Goal: Find contact information: Find contact information

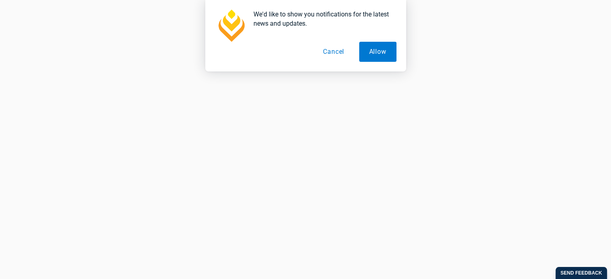
click at [329, 52] on button "Cancel" at bounding box center [333, 52] width 41 height 20
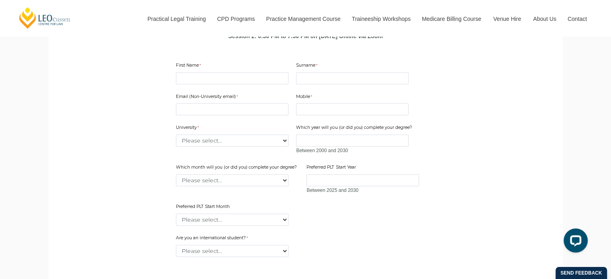
scroll to position [554, 0]
click at [245, 147] on select "Please select... Australian Catholic University Australian National University …" at bounding box center [232, 141] width 113 height 12
select select "tfa_2198"
click at [464, 102] on main "Kickstart Your Legal Career Think you need a grad program, top marks or legal e…" at bounding box center [306, 38] width 502 height 694
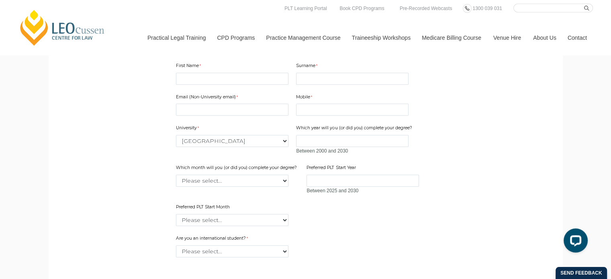
click at [577, 36] on link "Contact" at bounding box center [577, 37] width 31 height 35
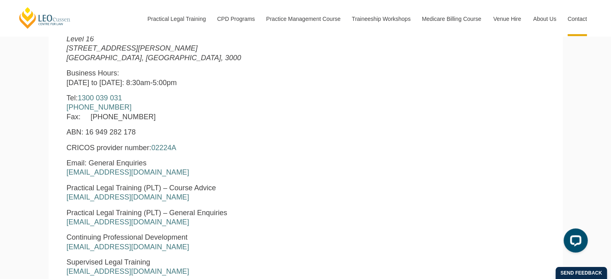
scroll to position [354, 0]
drag, startPoint x: 65, startPoint y: 197, endPoint x: 177, endPoint y: 196, distance: 111.7
click at [177, 196] on div "Leo Cussen Centre for Law Level 16 15 William Street Melbourne, Victoria, 3000 …" at bounding box center [204, 184] width 286 height 332
copy link "courseadvice@leocussen.edu.au"
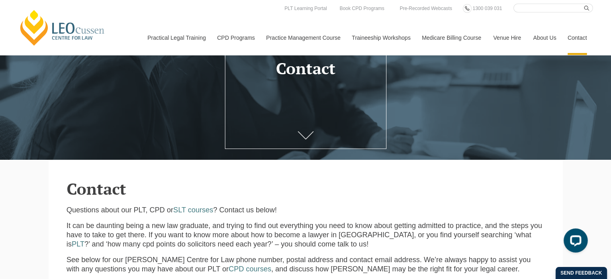
scroll to position [85, 0]
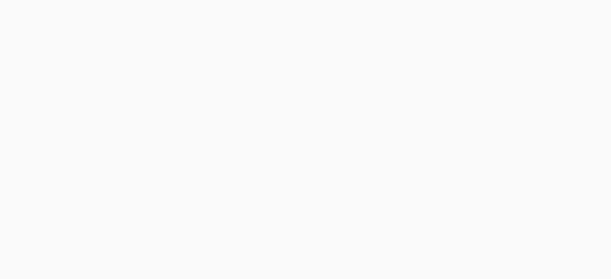
select select "tfa_2198"
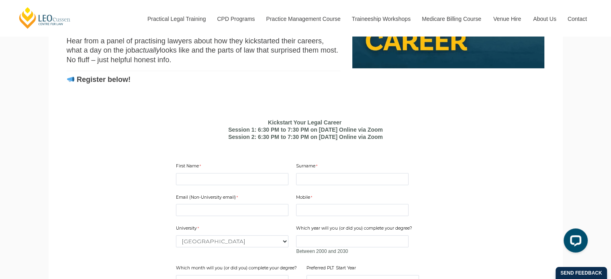
scroll to position [444, 0]
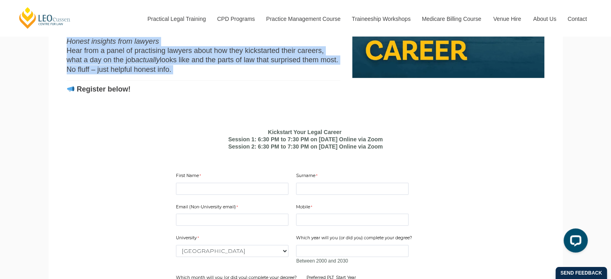
drag, startPoint x: 64, startPoint y: 78, endPoint x: 159, endPoint y: 91, distance: 95.8
copy div "Kickstart Your Legal Career Think you need a grad program, top marks or legal e…"
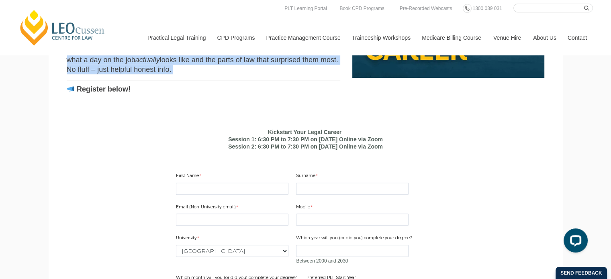
click at [579, 38] on link "Contact" at bounding box center [577, 37] width 31 height 35
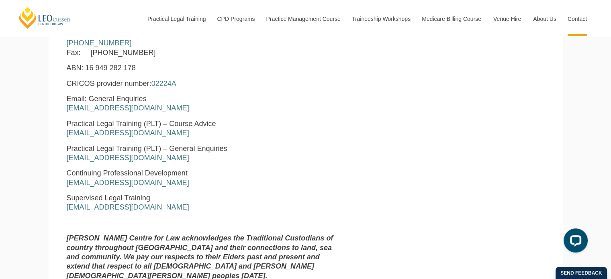
scroll to position [419, 0]
click at [80, 134] on link "[EMAIL_ADDRESS][DOMAIN_NAME]" at bounding box center [128, 132] width 123 height 8
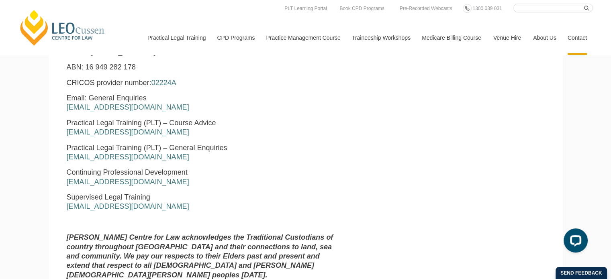
drag, startPoint x: 65, startPoint y: 130, endPoint x: 180, endPoint y: 132, distance: 115.4
click at [180, 132] on div "Leo Cussen Centre for Law Level 16 15 William Street Melbourne, Victoria, 3000 …" at bounding box center [204, 120] width 286 height 332
copy link "courseadvice@leocussen.edu.au"
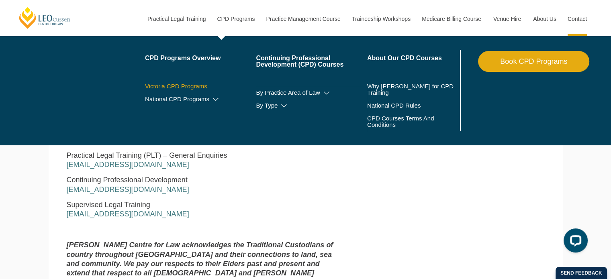
scroll to position [408, 0]
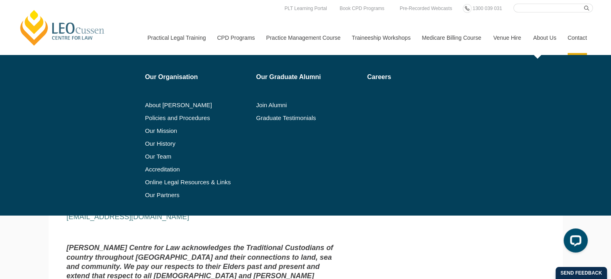
click at [547, 39] on link "About Us" at bounding box center [544, 37] width 35 height 35
